Goal: Communication & Community: Ask a question

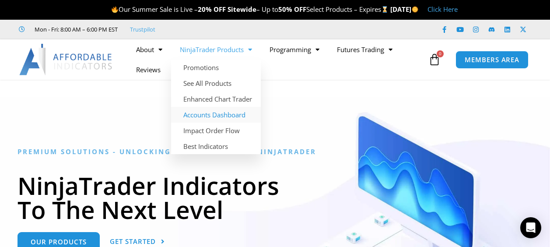
click at [226, 117] on link "Accounts Dashboard" at bounding box center [216, 115] width 90 height 16
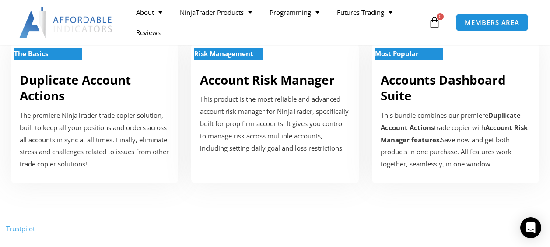
scroll to position [262, 0]
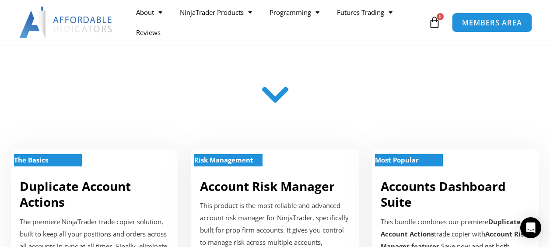
click at [484, 20] on span "MEMBERS AREA" at bounding box center [492, 22] width 60 height 7
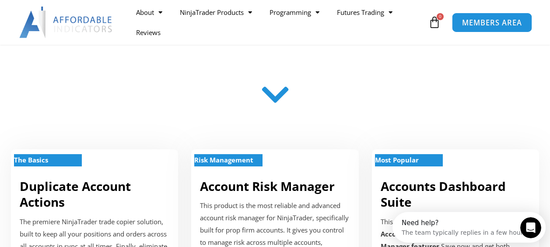
scroll to position [0, 0]
click at [488, 19] on span "MEMBERS AREA" at bounding box center [492, 22] width 60 height 7
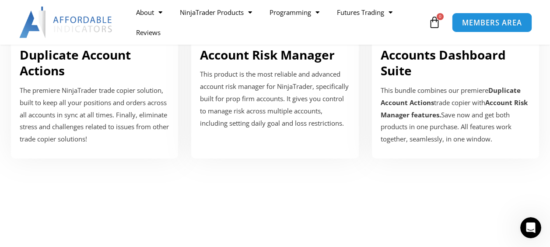
scroll to position [525, 0]
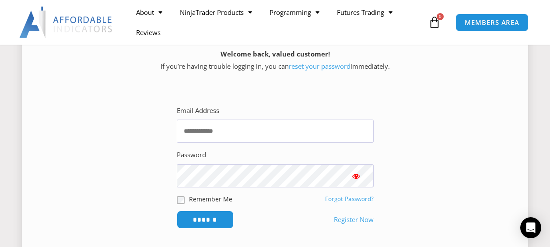
scroll to position [175, 0]
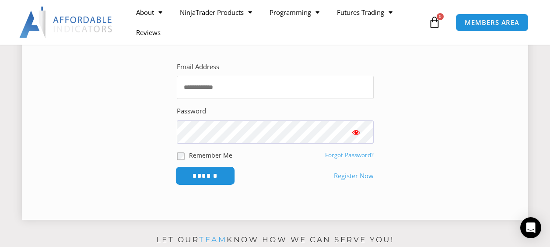
type input "**********"
click at [198, 176] on input "******" at bounding box center [205, 175] width 60 height 19
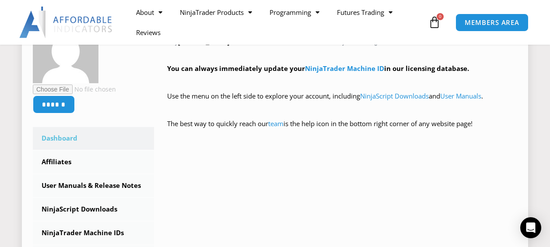
scroll to position [262, 0]
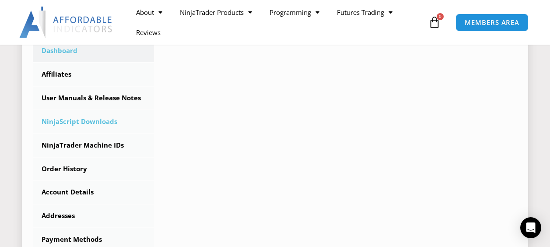
click at [88, 123] on link "NinjaScript Downloads" at bounding box center [93, 121] width 121 height 23
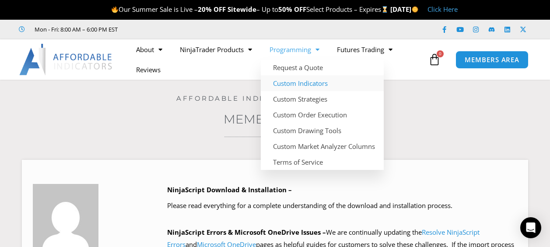
click at [318, 84] on link "Custom Indicators" at bounding box center [322, 83] width 123 height 16
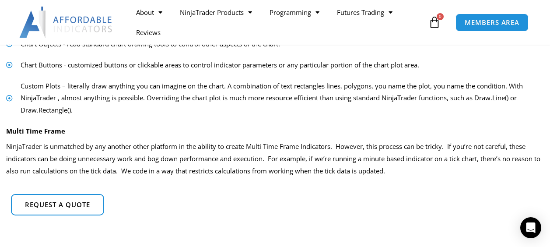
scroll to position [612, 0]
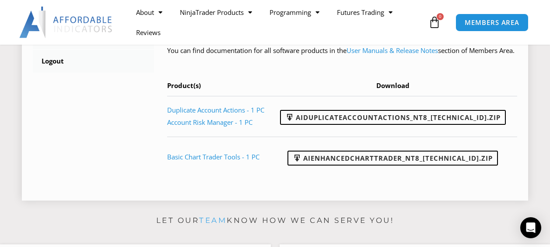
scroll to position [481, 0]
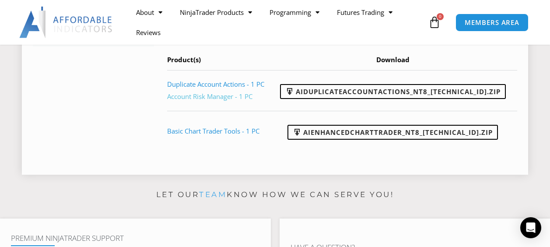
click at [215, 101] on link "Account Risk Manager - 1 PC" at bounding box center [209, 96] width 85 height 9
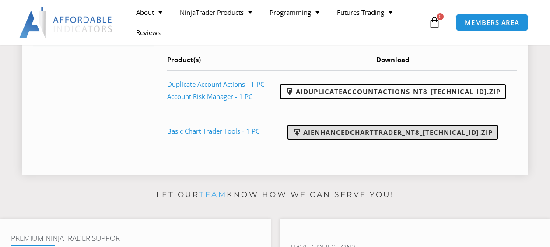
scroll to position [479, 0]
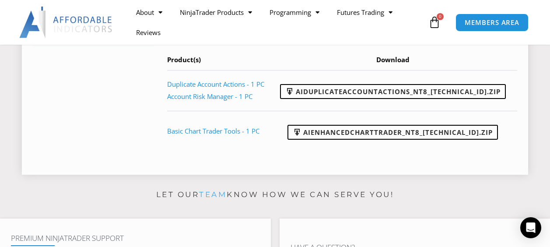
click at [373, 29] on link "User Manuals & Release Notes" at bounding box center [391, 24] width 91 height 9
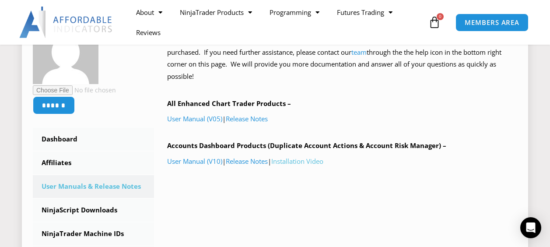
scroll to position [175, 0]
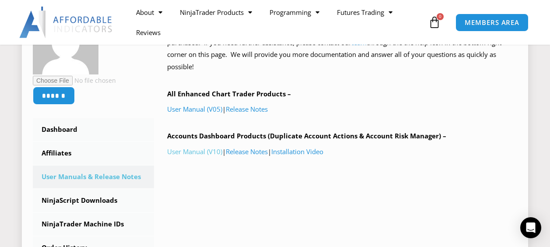
click at [204, 150] on link "User Manual (V10)" at bounding box center [194, 151] width 55 height 9
click at [532, 223] on icon "Open Intercom Messenger" at bounding box center [530, 227] width 10 height 11
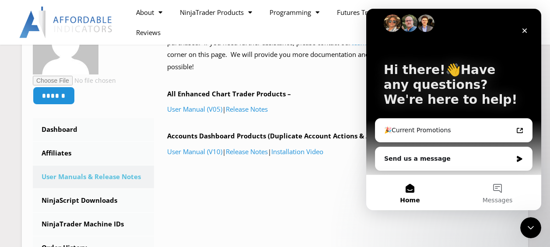
scroll to position [9, 0]
click at [431, 156] on div "Send us a message" at bounding box center [448, 158] width 128 height 9
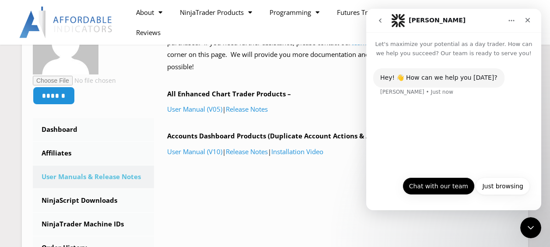
click at [450, 188] on button "Chat with our team" at bounding box center [438, 185] width 72 height 17
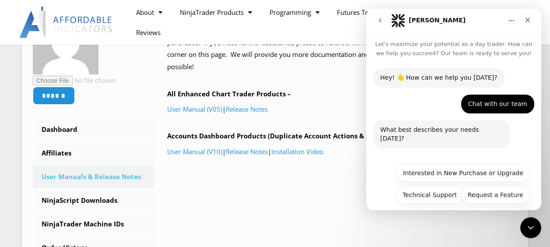
scroll to position [21, 0]
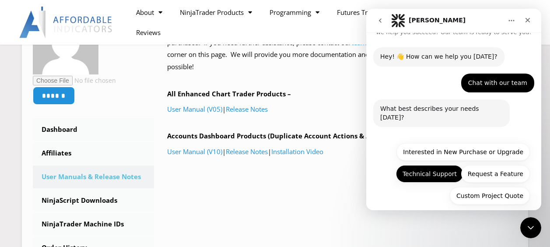
click at [424, 165] on button "Technical Support" at bounding box center [429, 173] width 67 height 17
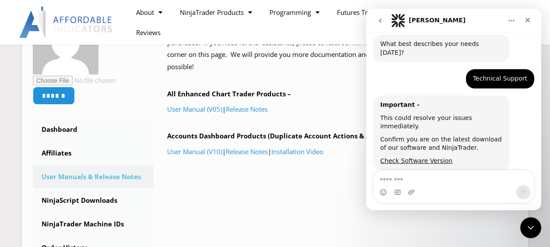
scroll to position [87, 0]
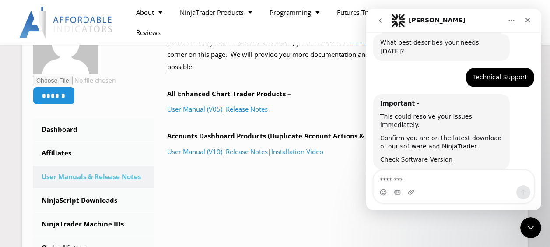
click at [423, 156] on link "Check Software Version" at bounding box center [416, 159] width 72 height 7
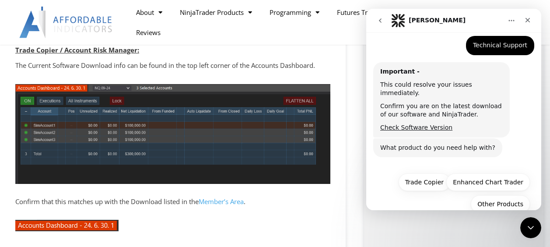
scroll to position [306, 0]
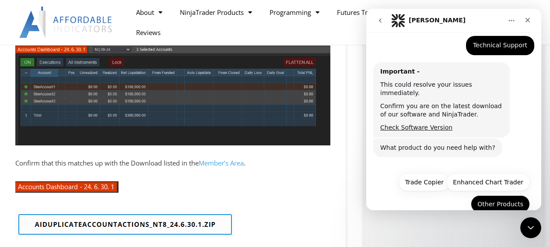
click at [499, 195] on button "Other Products" at bounding box center [500, 203] width 59 height 17
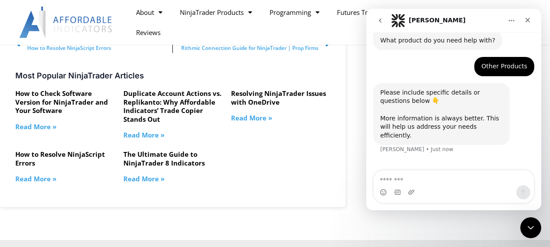
scroll to position [1794, 0]
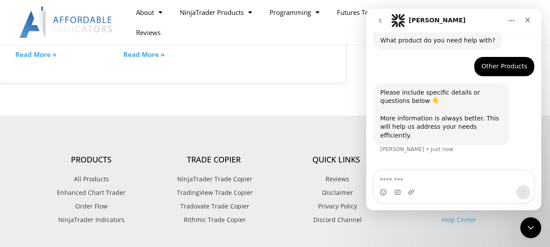
click at [399, 183] on textarea "Message…" at bounding box center [454, 177] width 160 height 15
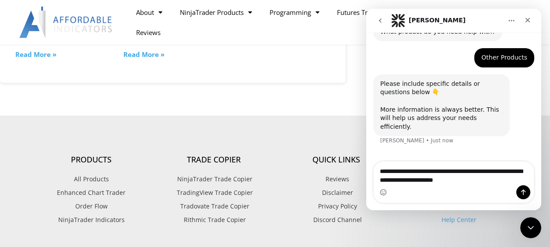
type textarea "**********"
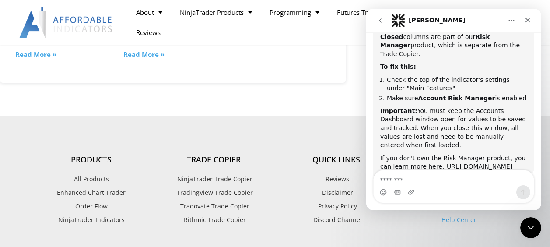
scroll to position [421, 0]
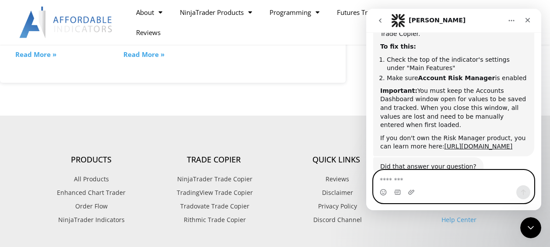
click at [425, 184] on textarea "Message…" at bounding box center [454, 177] width 160 height 15
type textarea "**"
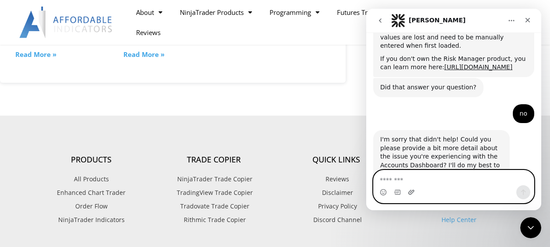
scroll to position [507, 0]
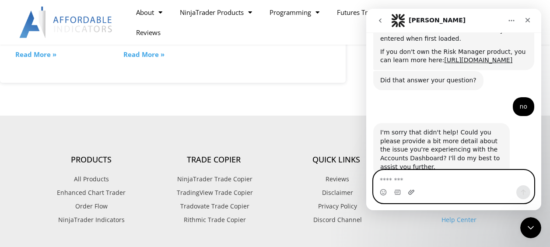
click at [413, 192] on icon "Upload attachment" at bounding box center [411, 192] width 7 height 7
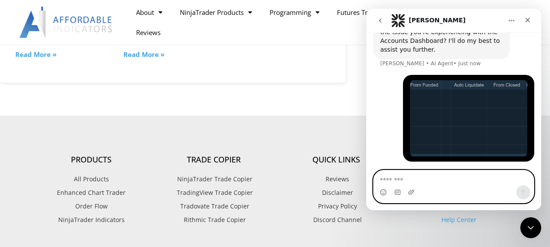
scroll to position [630, 0]
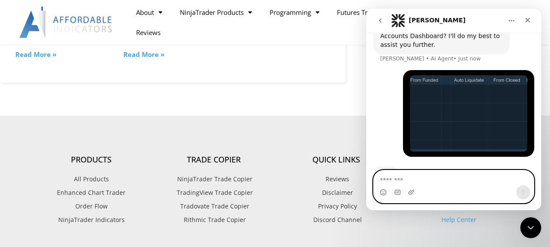
click at [440, 184] on textarea "Message…" at bounding box center [454, 177] width 160 height 15
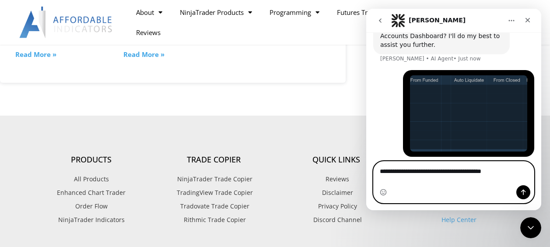
type textarea "**********"
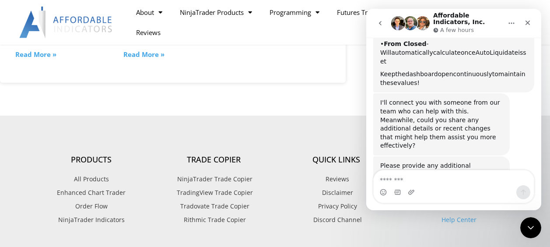
scroll to position [953, 0]
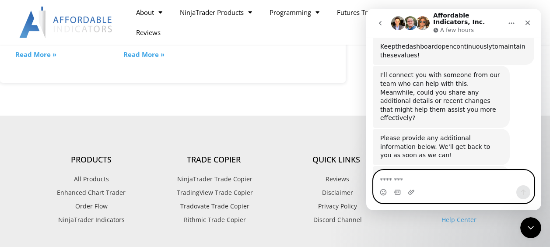
click at [440, 178] on textarea "Message…" at bounding box center [454, 177] width 160 height 15
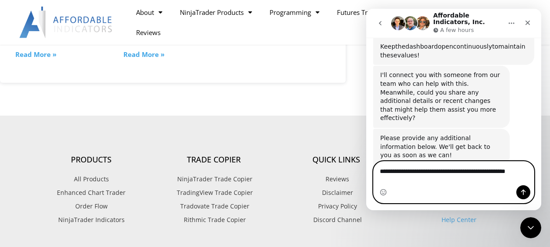
scroll to position [962, 0]
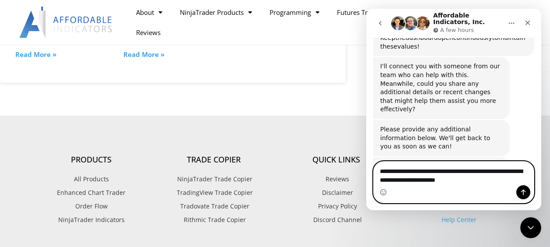
type textarea "**********"
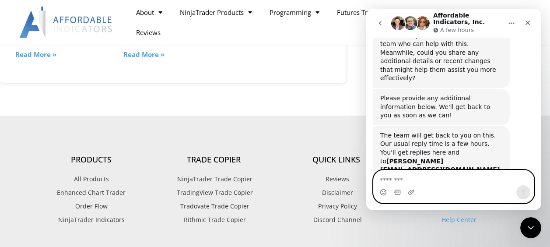
scroll to position [996, 0]
